Goal: Complete application form

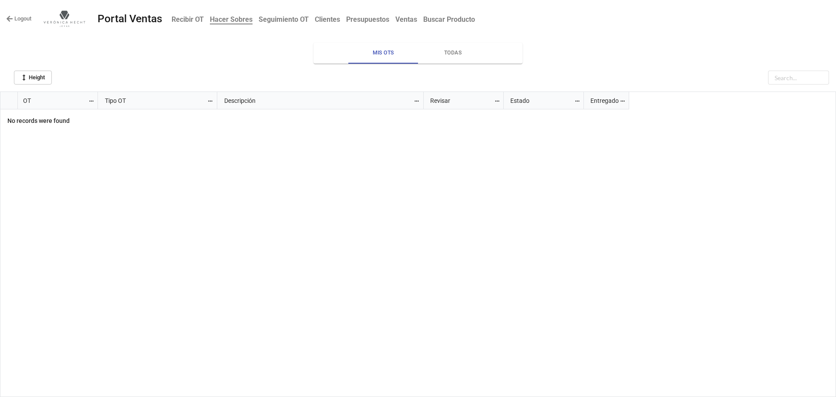
scroll to position [300, 831]
click at [456, 51] on span "Todas" at bounding box center [452, 52] width 59 height 9
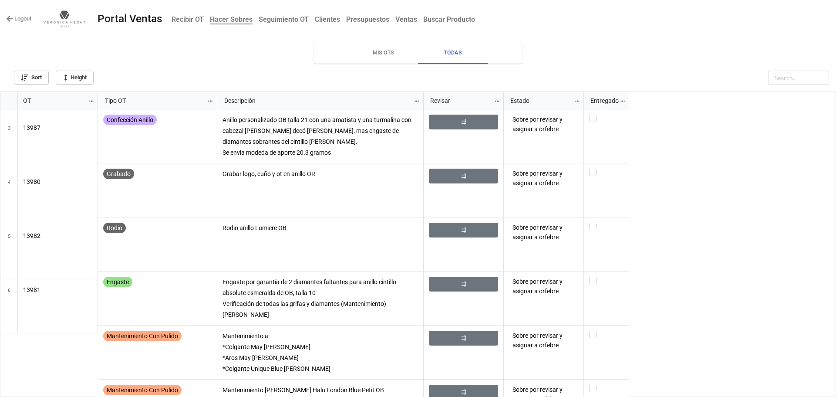
scroll to position [0, 0]
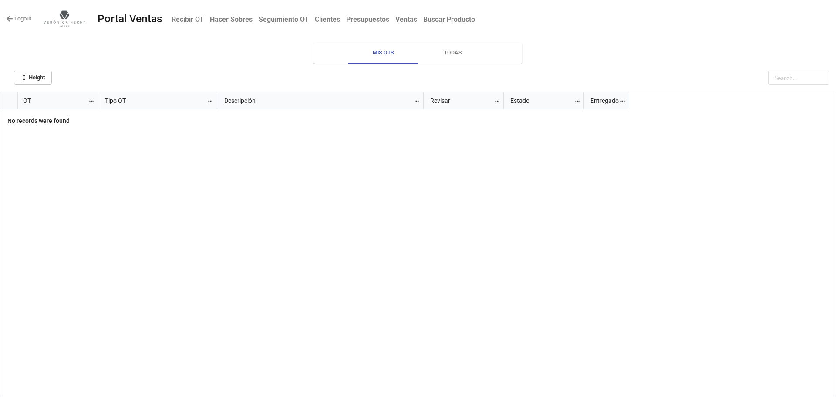
scroll to position [300, 831]
